Goal: Find specific page/section

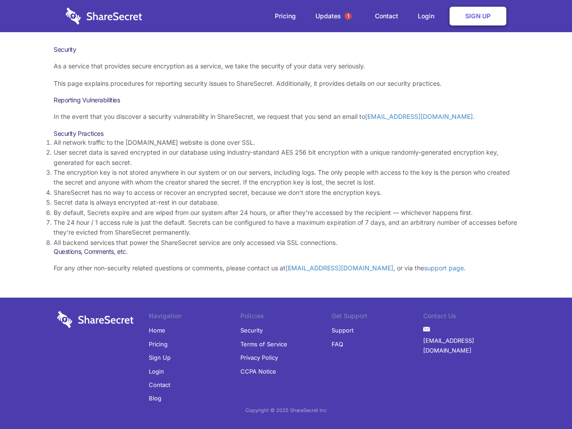
click at [286, 215] on li "By default, Secrets expire and are wiped from our system after 24 hours, or aft…" at bounding box center [286, 213] width 465 height 10
click at [348, 16] on span "1" at bounding box center [348, 16] width 7 height 7
